Goal: Information Seeking & Learning: Compare options

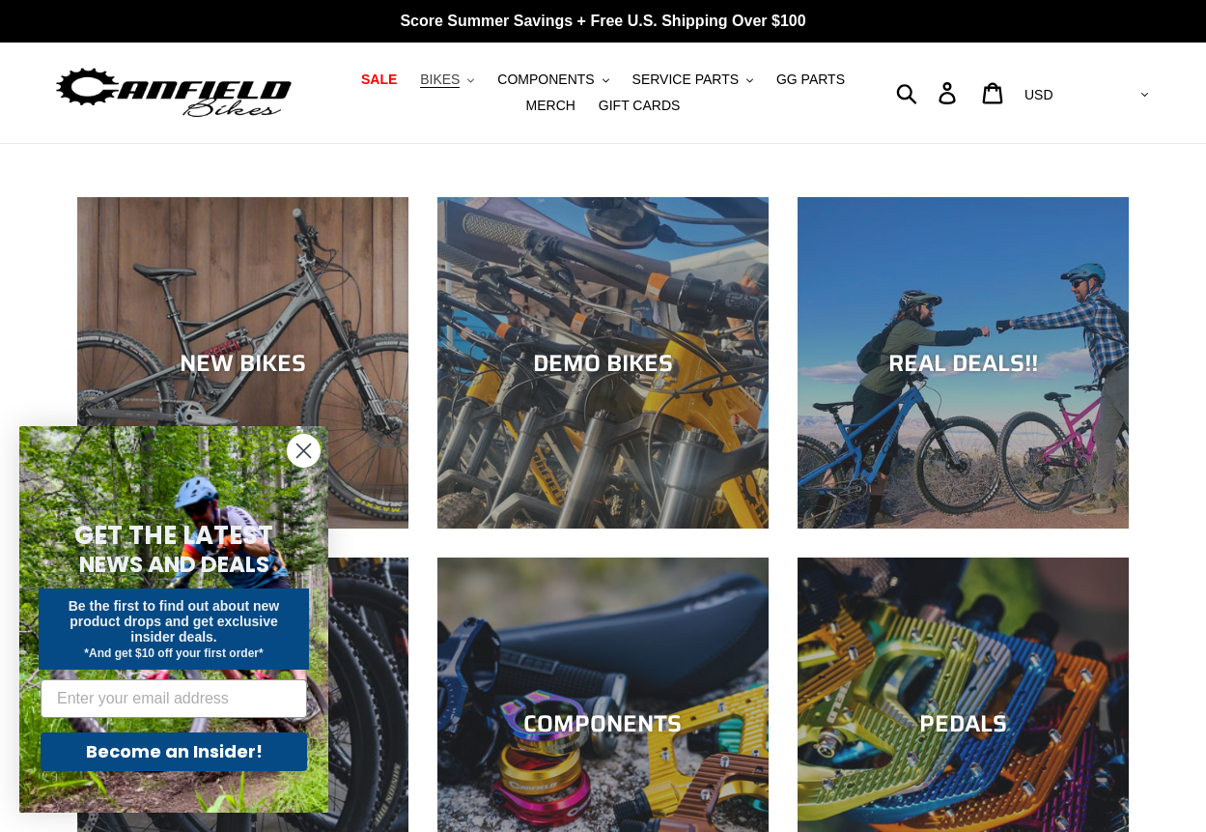
click at [444, 81] on button "BIKES .cls-1{fill:#231f20}" at bounding box center [446, 80] width 73 height 26
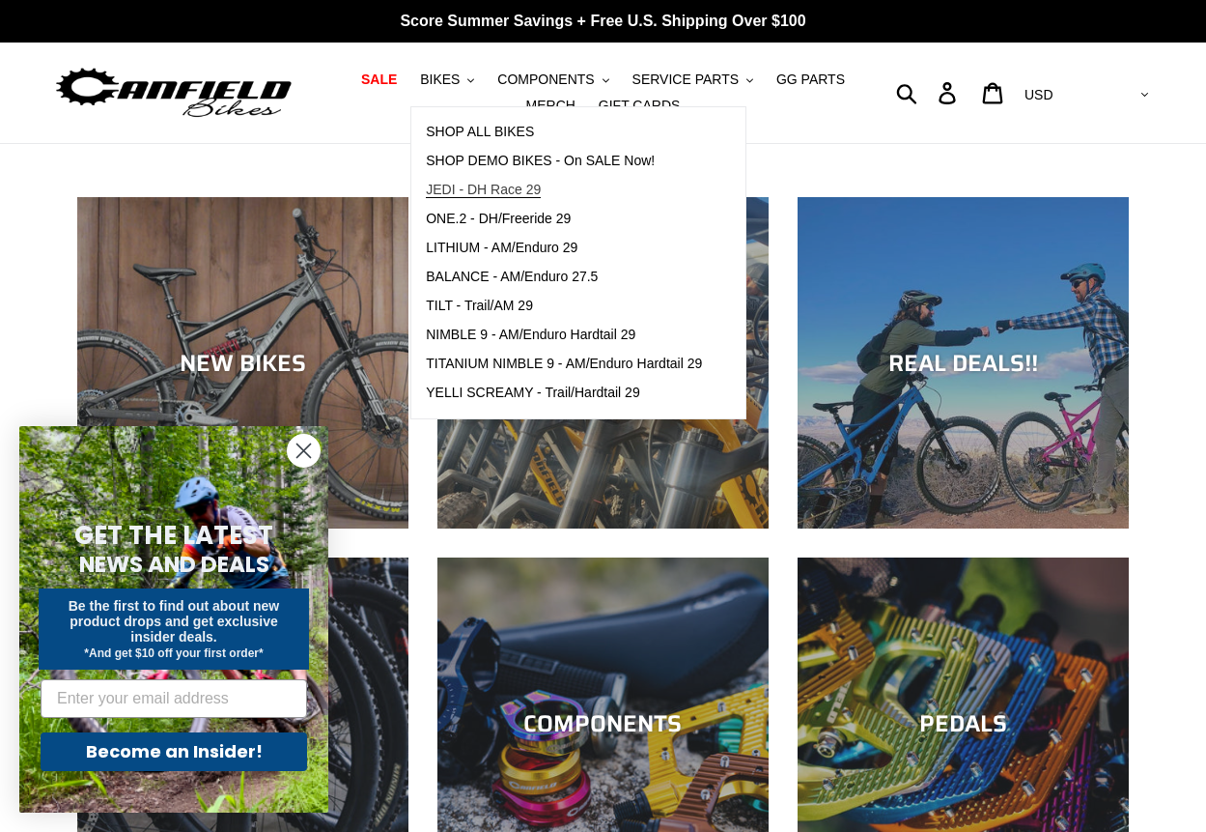
click at [441, 191] on span "JEDI - DH Race 29" at bounding box center [483, 190] width 115 height 16
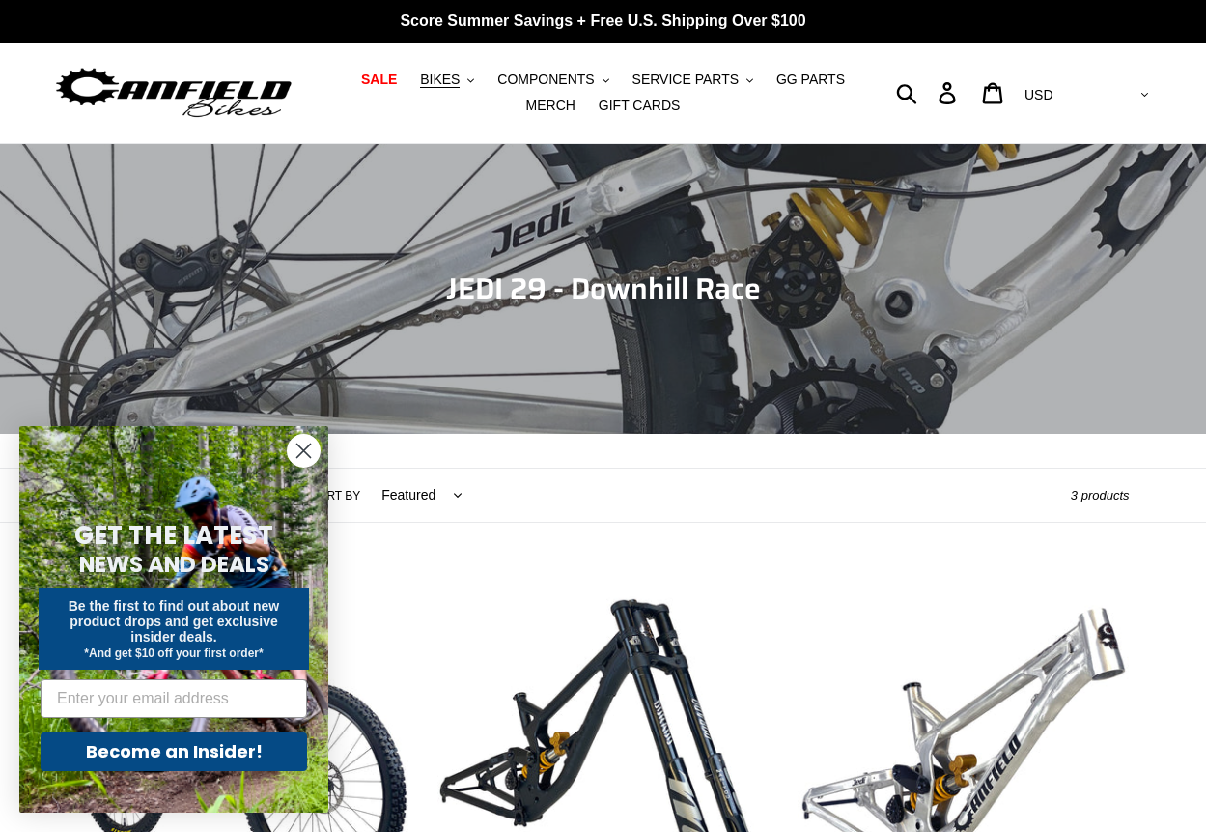
click at [303, 454] on circle "Close dialog" at bounding box center [304, 451] width 32 height 32
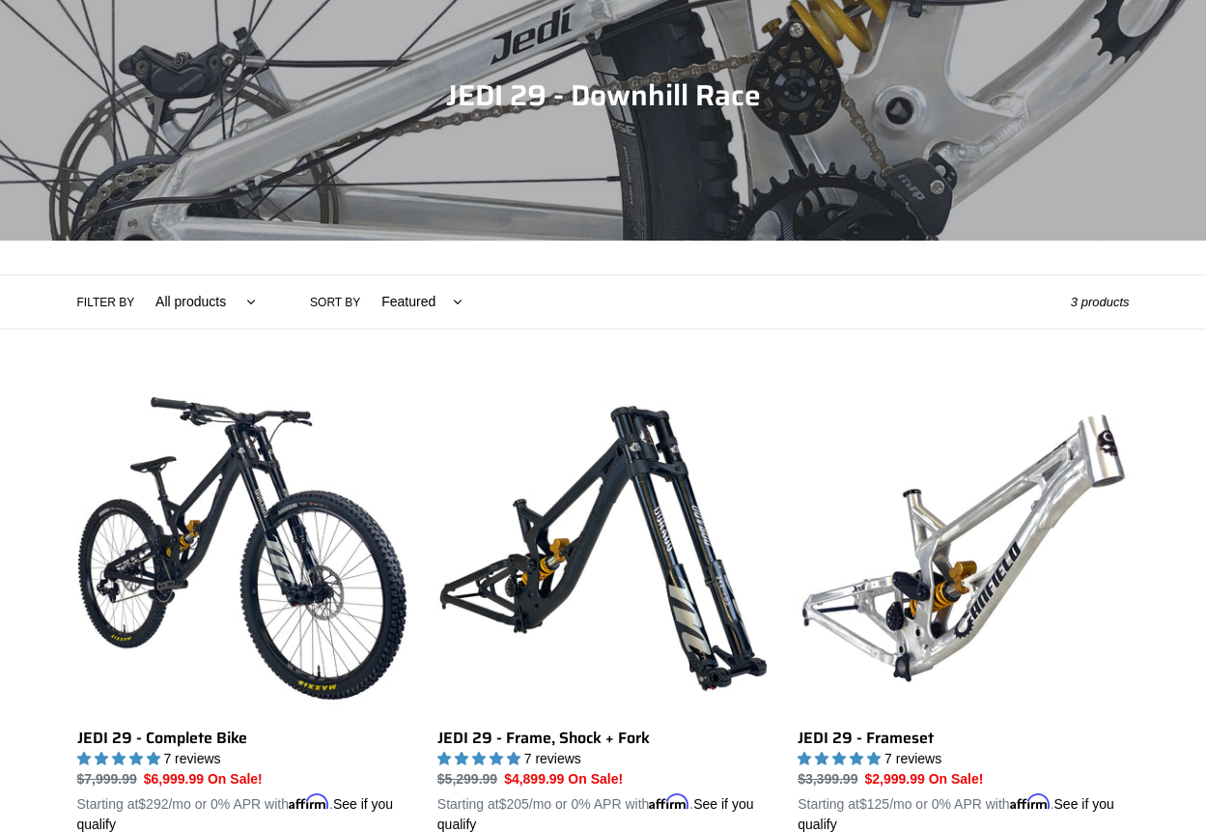
scroll to position [258, 0]
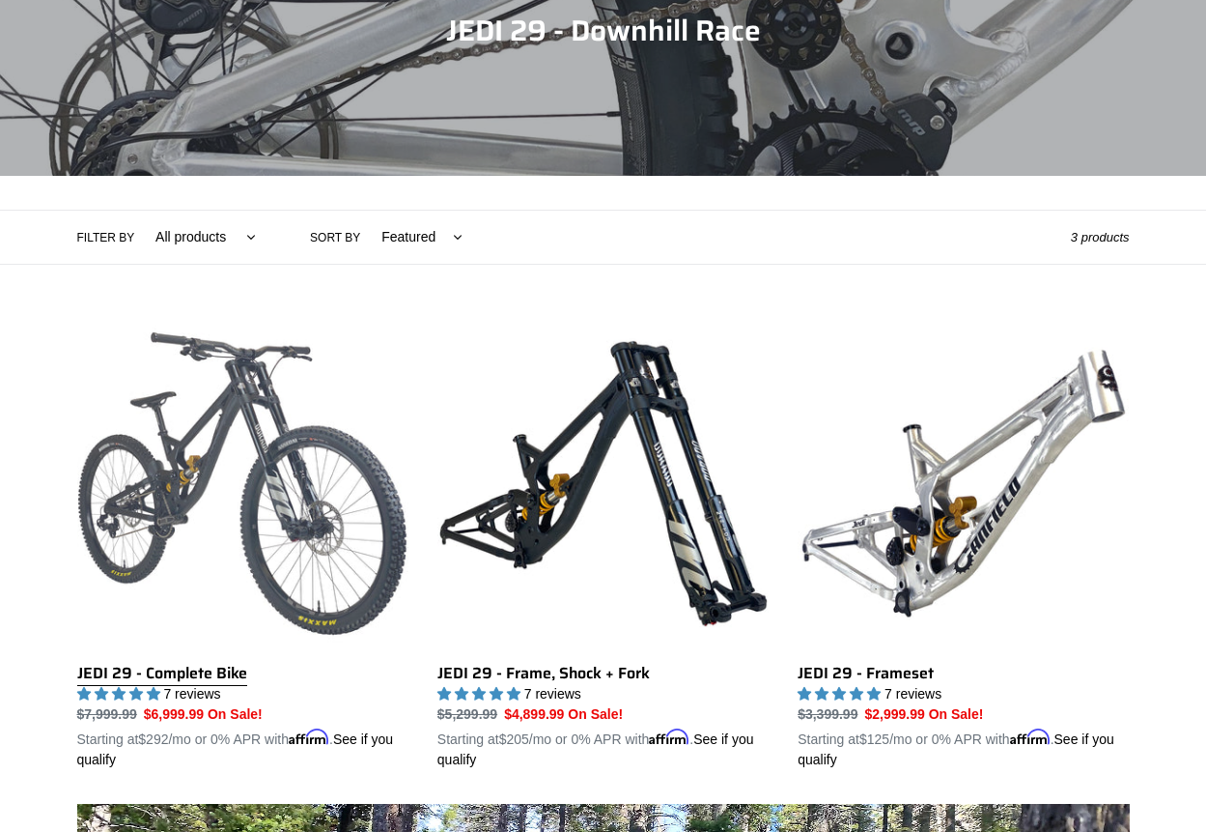
click at [264, 454] on link "JEDI 29 - Complete Bike" at bounding box center [242, 544] width 331 height 452
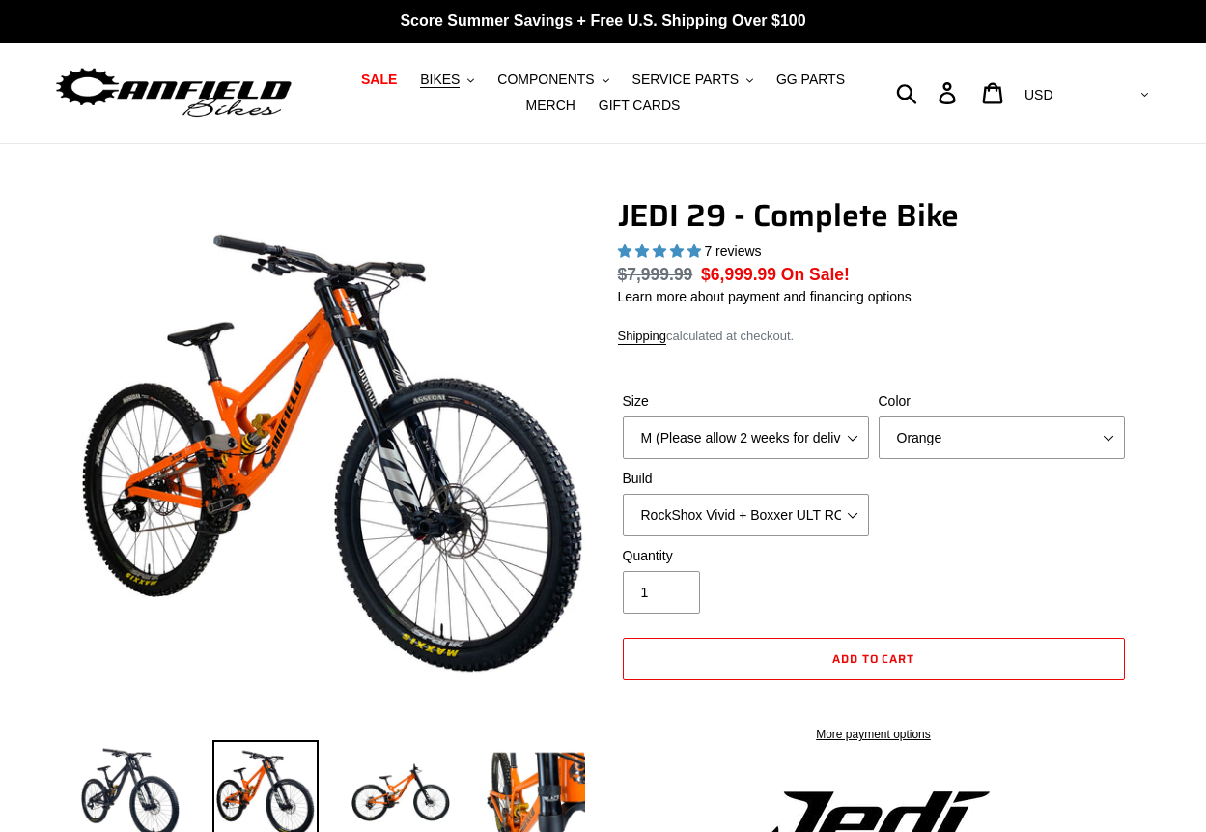
select select "highest-rating"
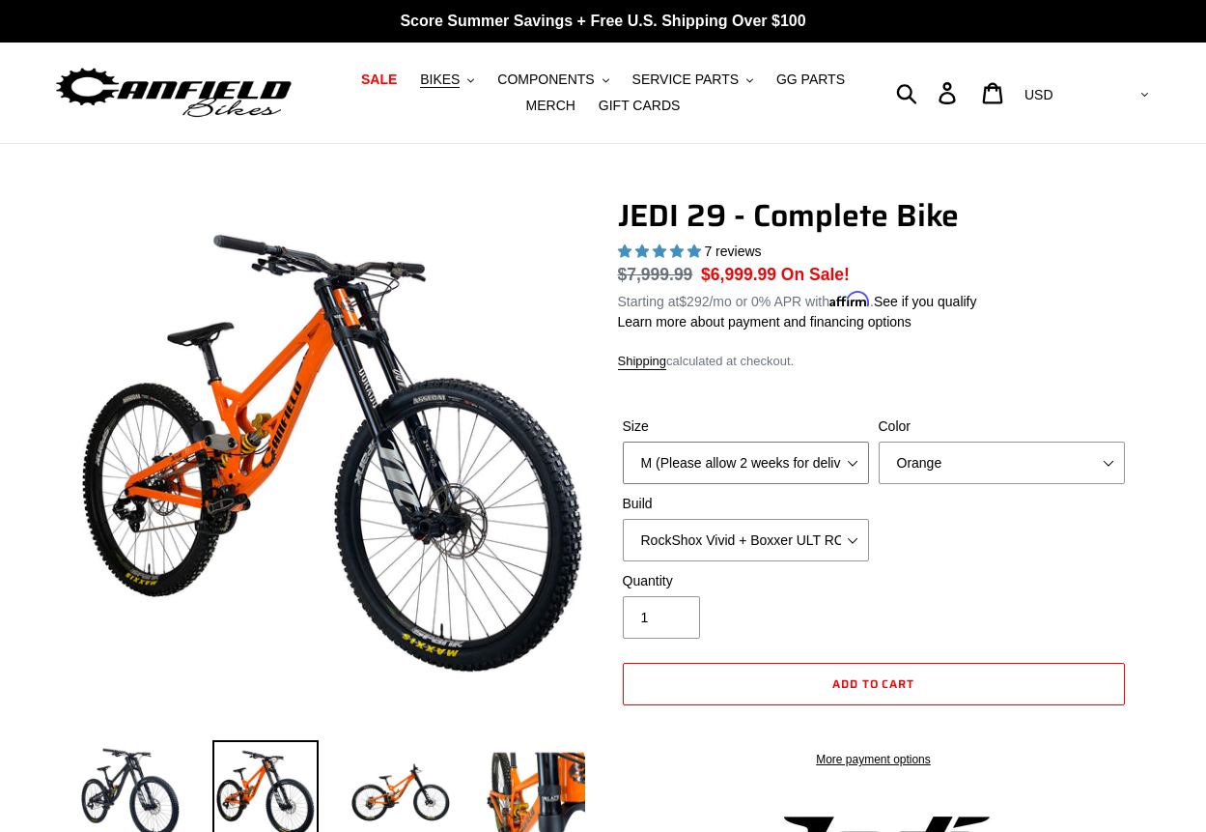
click at [775, 459] on select "M (Please allow 2 weeks for delivery) L (Please allow 2 weeks for delivery) XL …" at bounding box center [746, 462] width 246 height 42
click at [828, 546] on select "RockShox Vivid + Boxxer ULT RC2 C3 200 + SRAM XO RockShox Vivid + Boxxer ULT RC…" at bounding box center [746, 540] width 246 height 42
click at [623, 519] on select "RockShox Vivid + Boxxer ULT RC2 C3 200 + SRAM XO RockShox Vivid + Boxxer ULT RC…" at bounding box center [746, 540] width 246 height 42
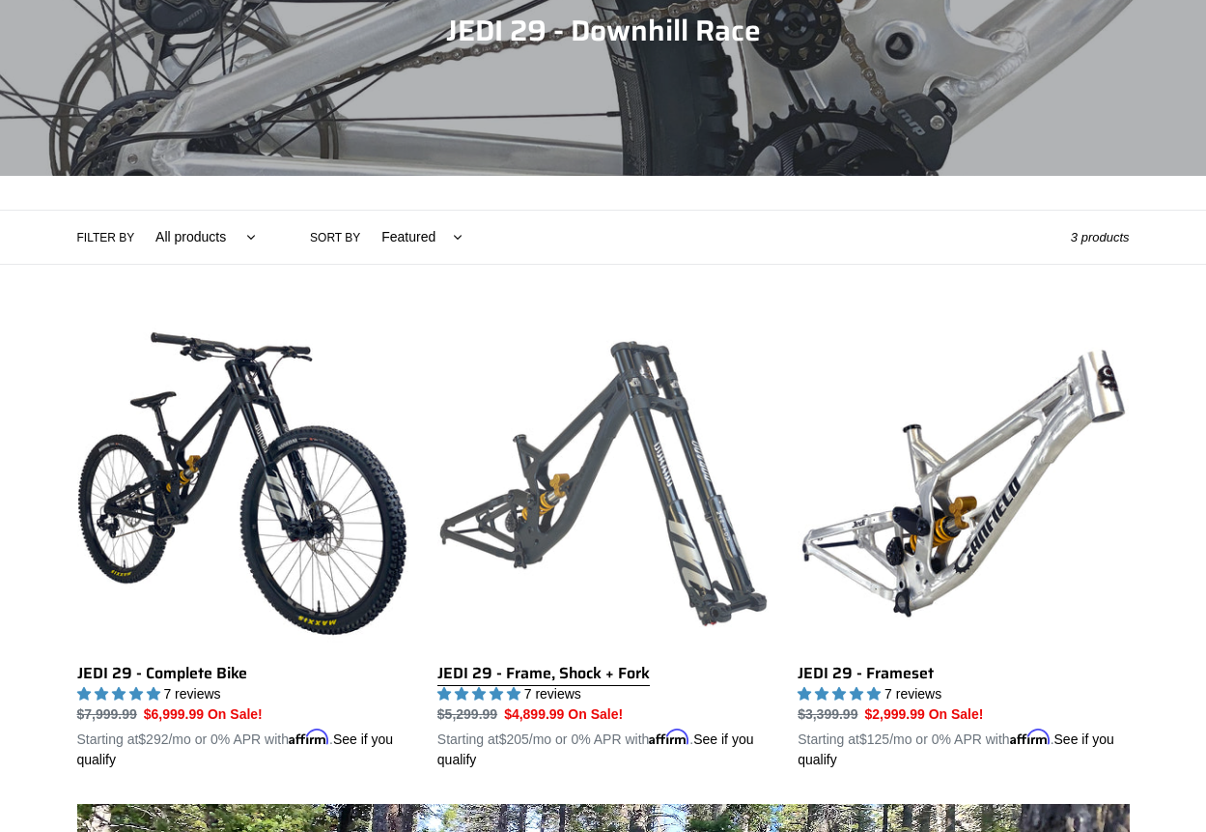
click at [665, 497] on link "JEDI 29 - Frame, Shock + Fork" at bounding box center [603, 544] width 331 height 452
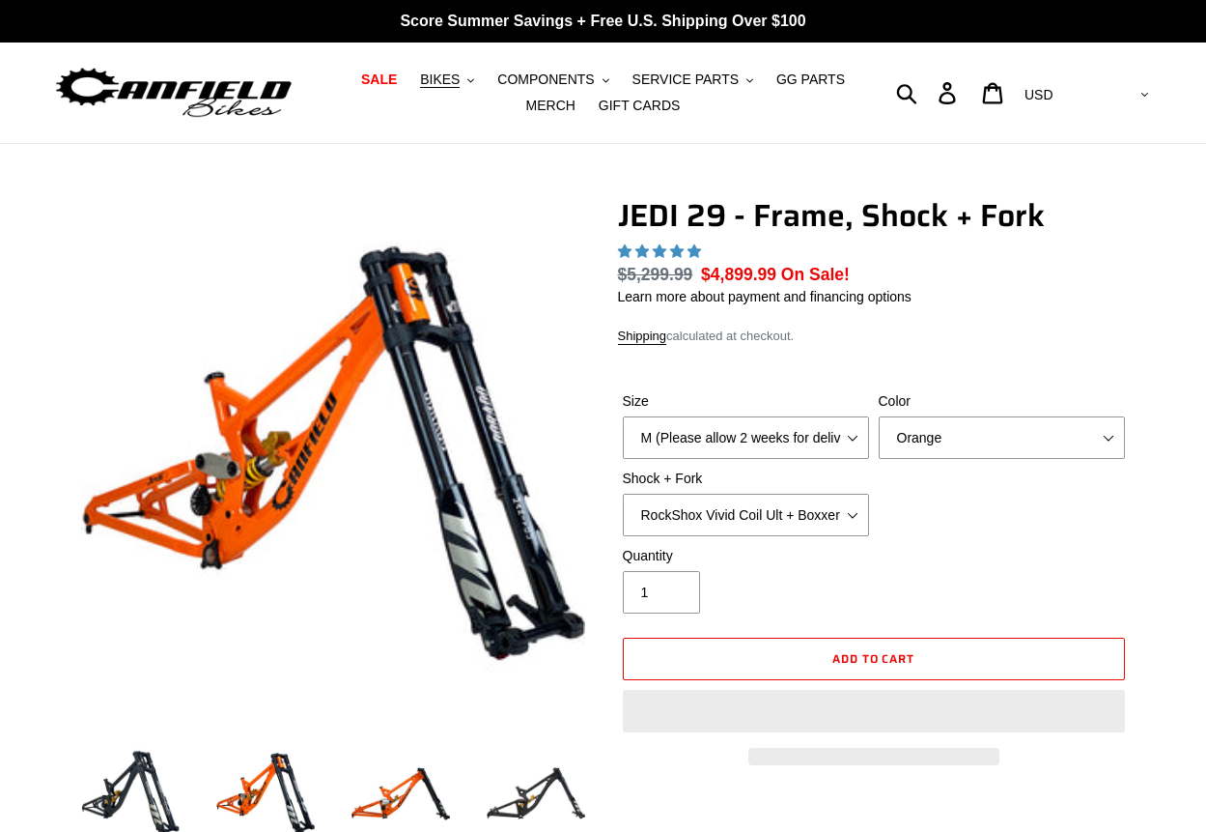
select select "highest-rating"
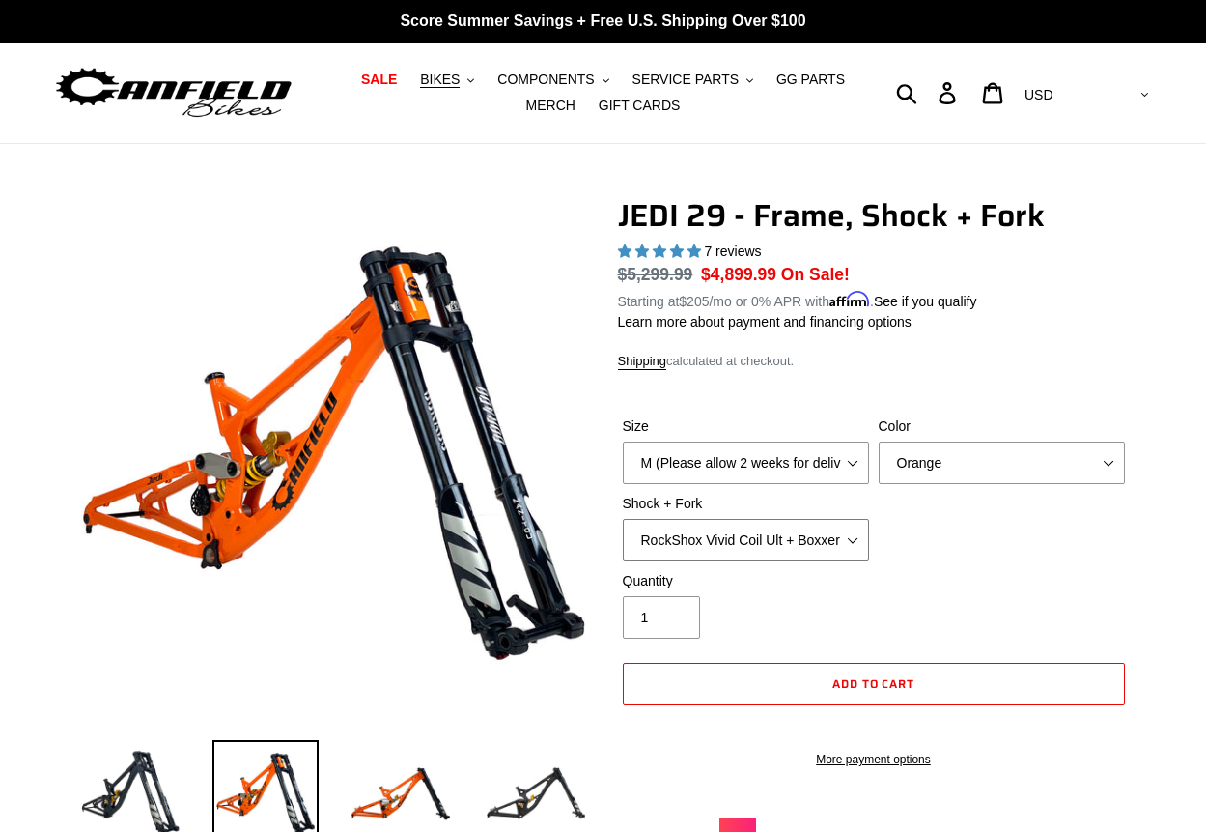
click at [835, 543] on select "RockShox Vivid Coil Ult + Boxxer RC2 C3 Ult Fox DHX2 250x75 + Fox 40 Float Grip…" at bounding box center [746, 540] width 246 height 42
click at [834, 542] on select "RockShox Vivid Coil Ult + Boxxer RC2 C3 Ult Fox DHX2 250x75 + Fox 40 Float Grip…" at bounding box center [746, 540] width 246 height 42
